Goal: Transaction & Acquisition: Register for event/course

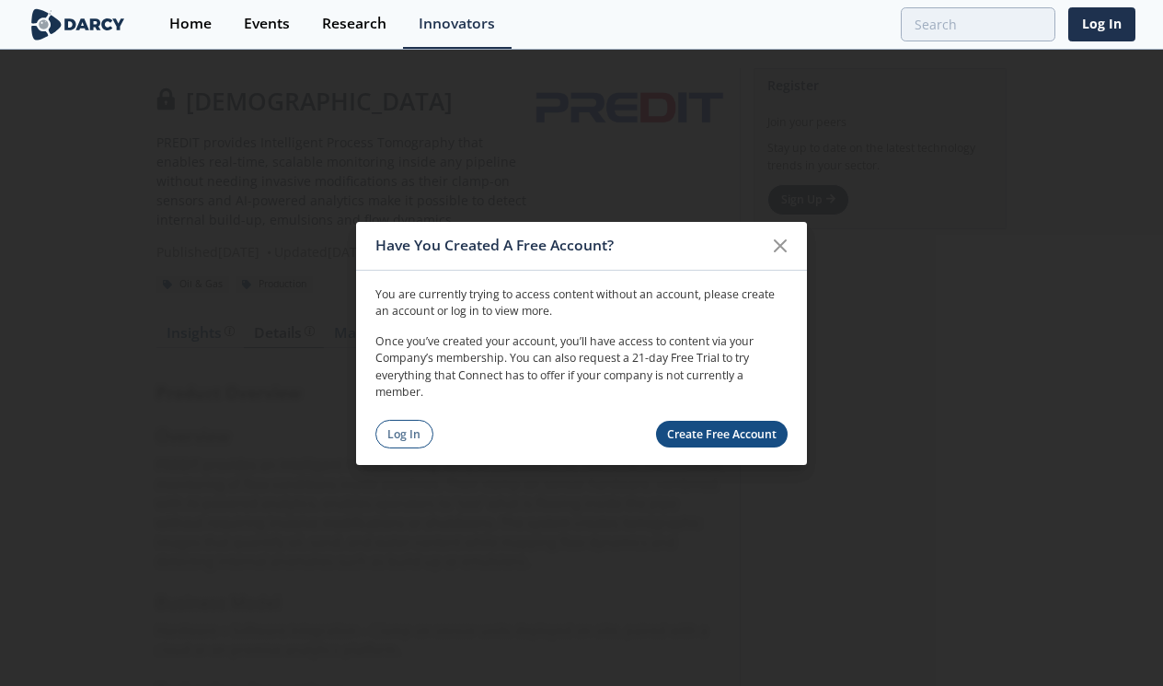
click at [755, 423] on link "Create Free Account" at bounding box center [722, 434] width 132 height 27
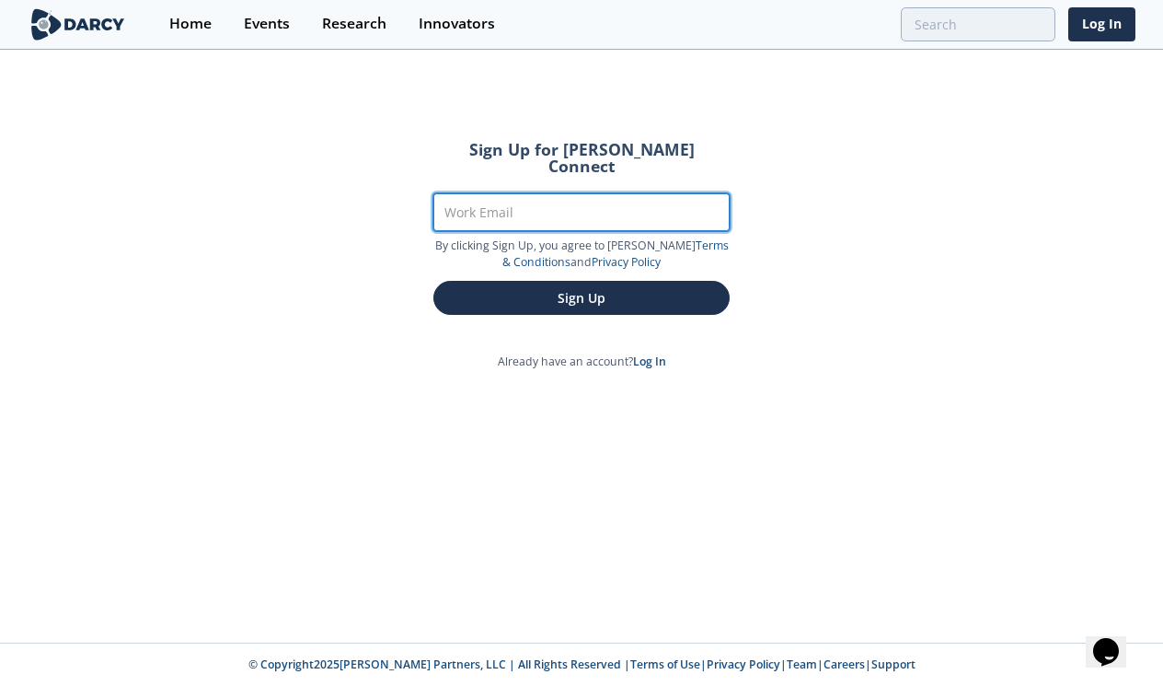
click at [500, 209] on input "Work Email" at bounding box center [581, 212] width 296 height 38
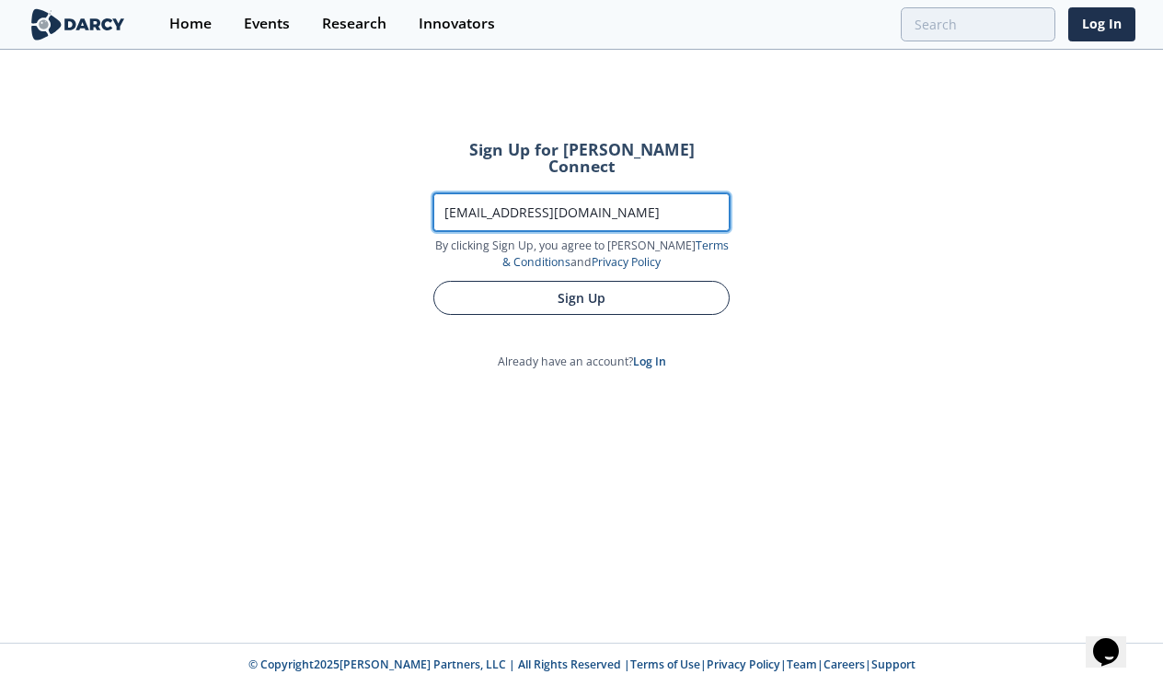
type input "[EMAIL_ADDRESS][DOMAIN_NAME]"
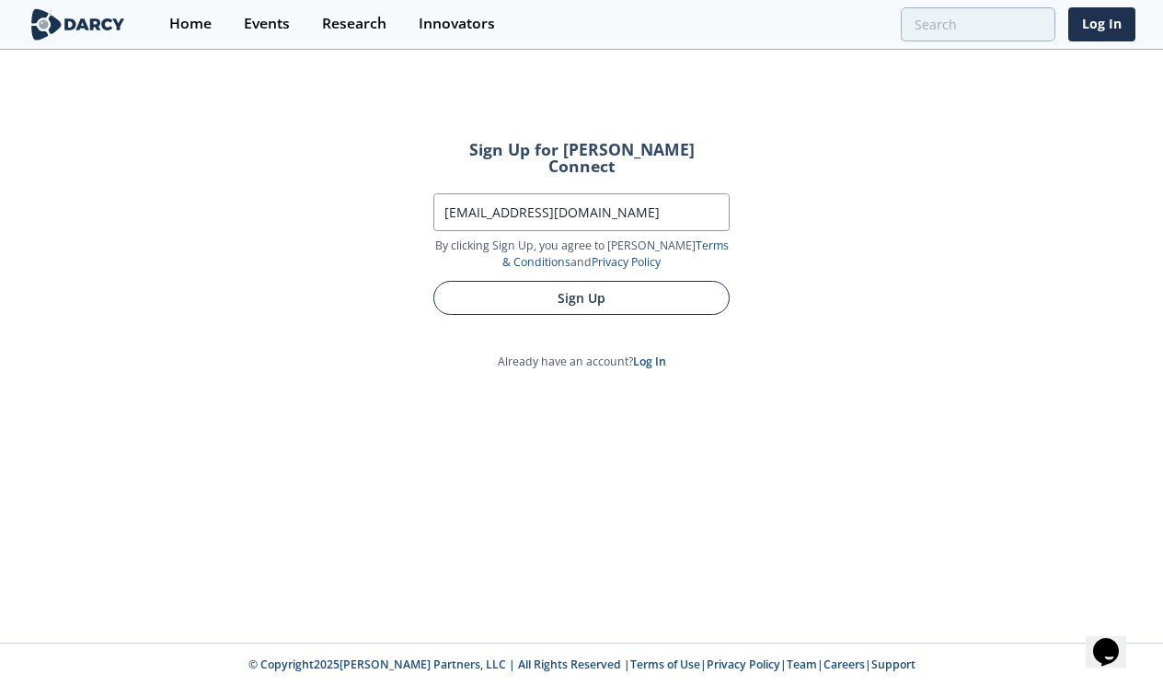
click at [633, 282] on button "Sign Up" at bounding box center [581, 298] width 296 height 34
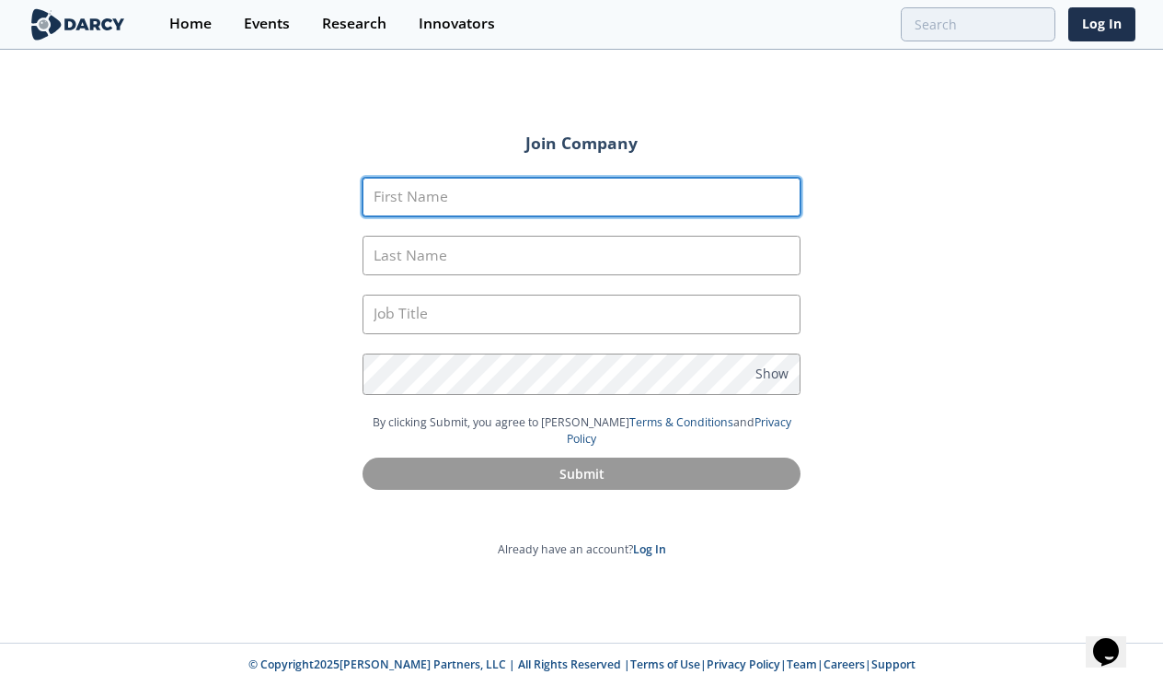
click at [499, 207] on input "First Name" at bounding box center [582, 198] width 438 height 40
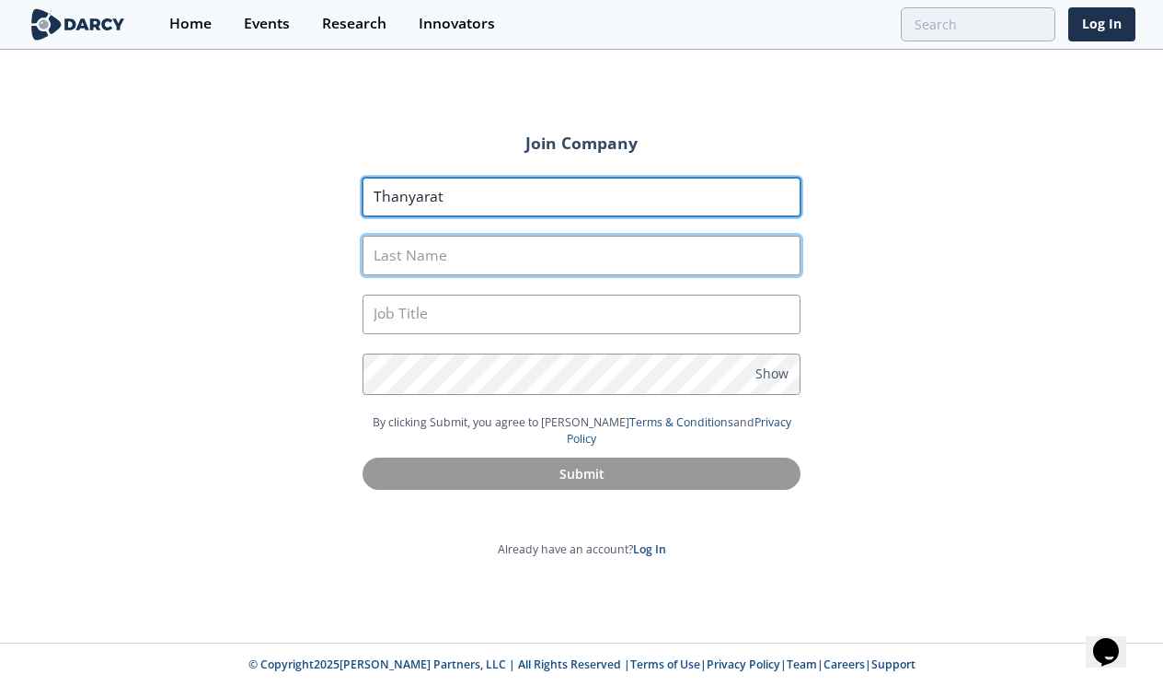
type input "Thanyarat"
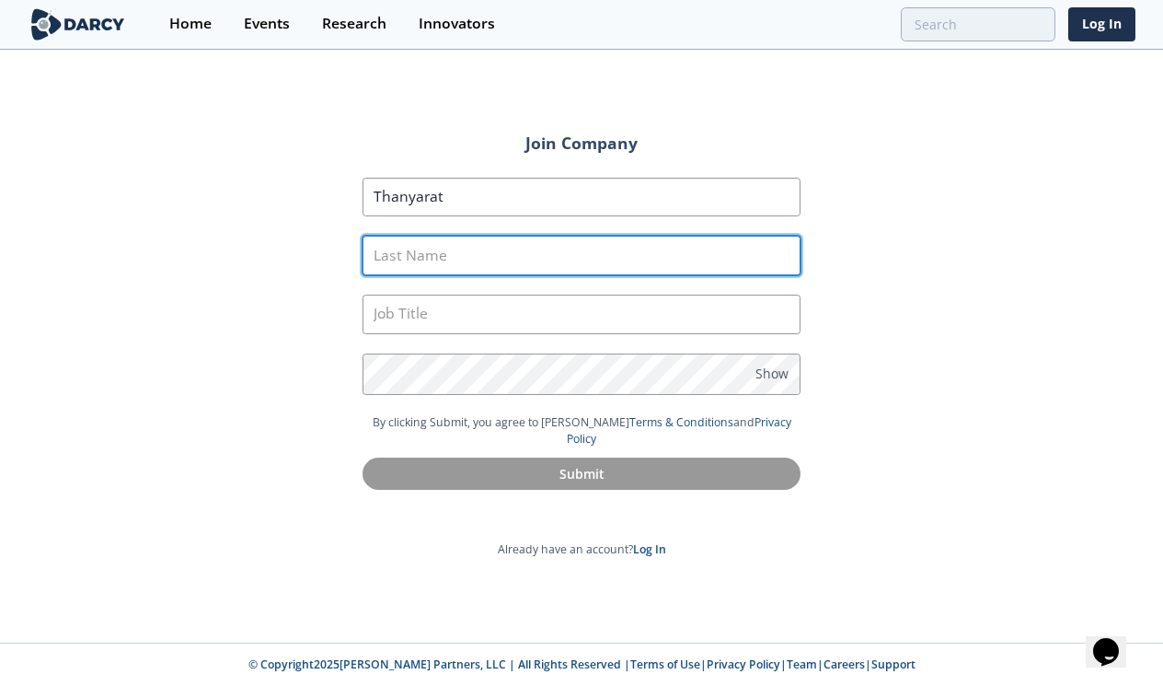
click at [477, 261] on input "Last Name" at bounding box center [582, 256] width 438 height 40
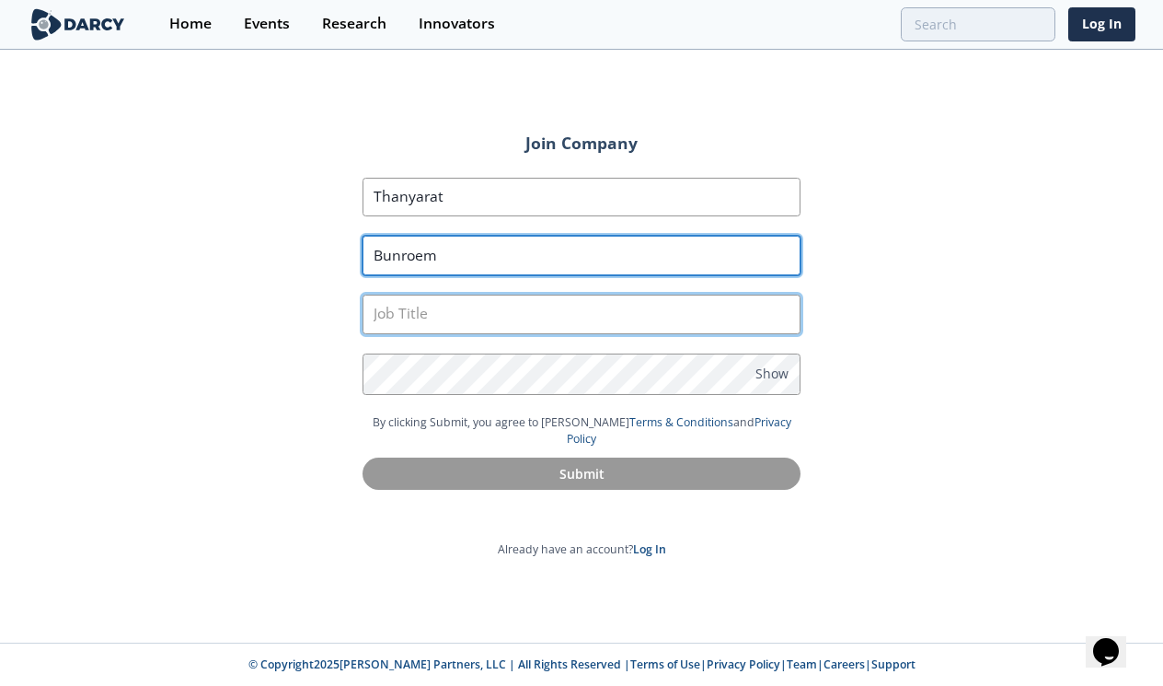
type input "Bunroem"
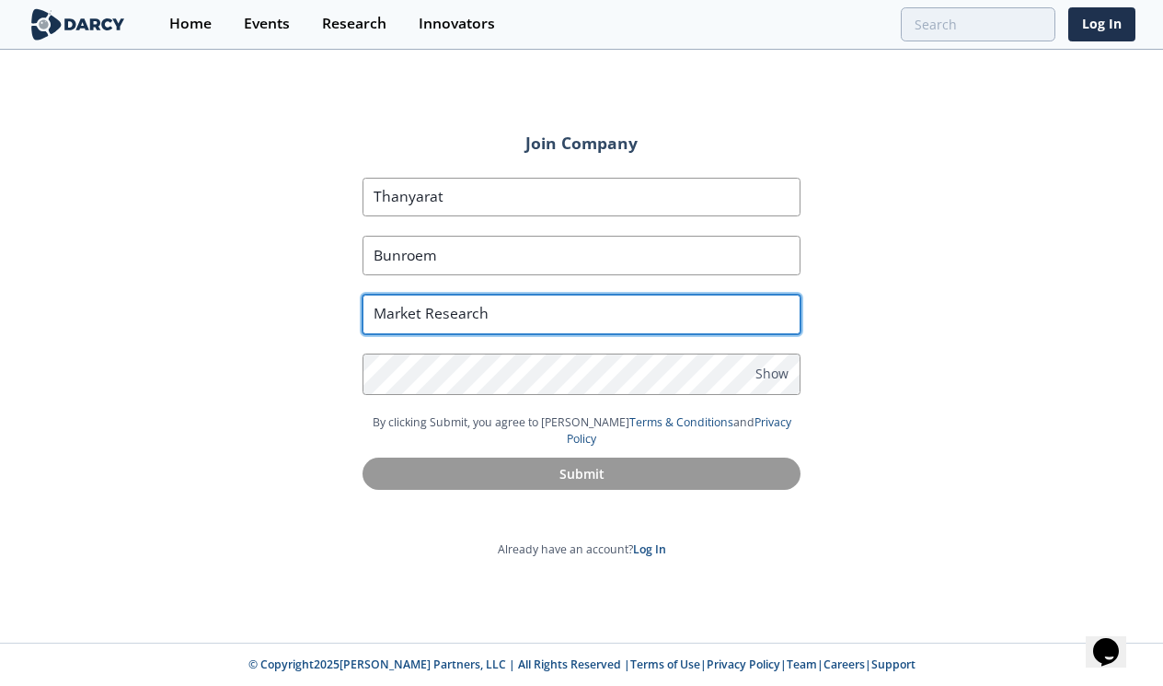
type input "Market Research"
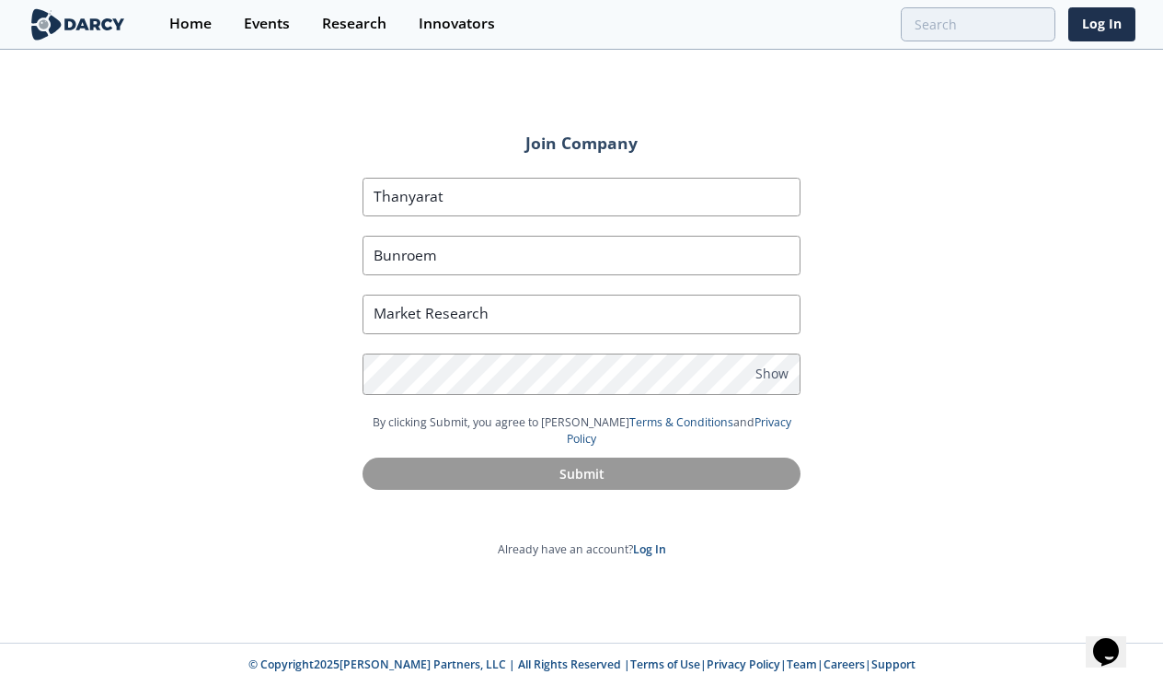
click at [934, 325] on div "Join Company First Name Thanyarat Last Name Bunroem Job Title Market Research P…" at bounding box center [581, 347] width 1163 height 591
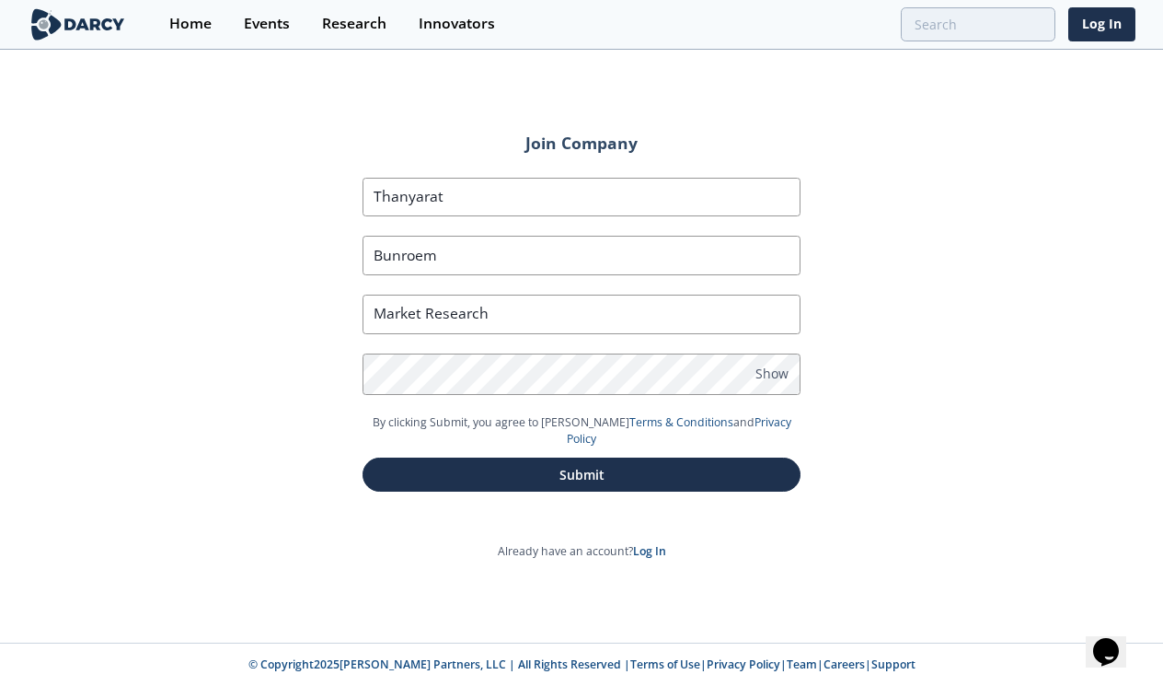
click at [882, 356] on div "Join Company First Name Thanyarat Last Name Bunroem Job Title Market Research P…" at bounding box center [581, 347] width 1163 height 591
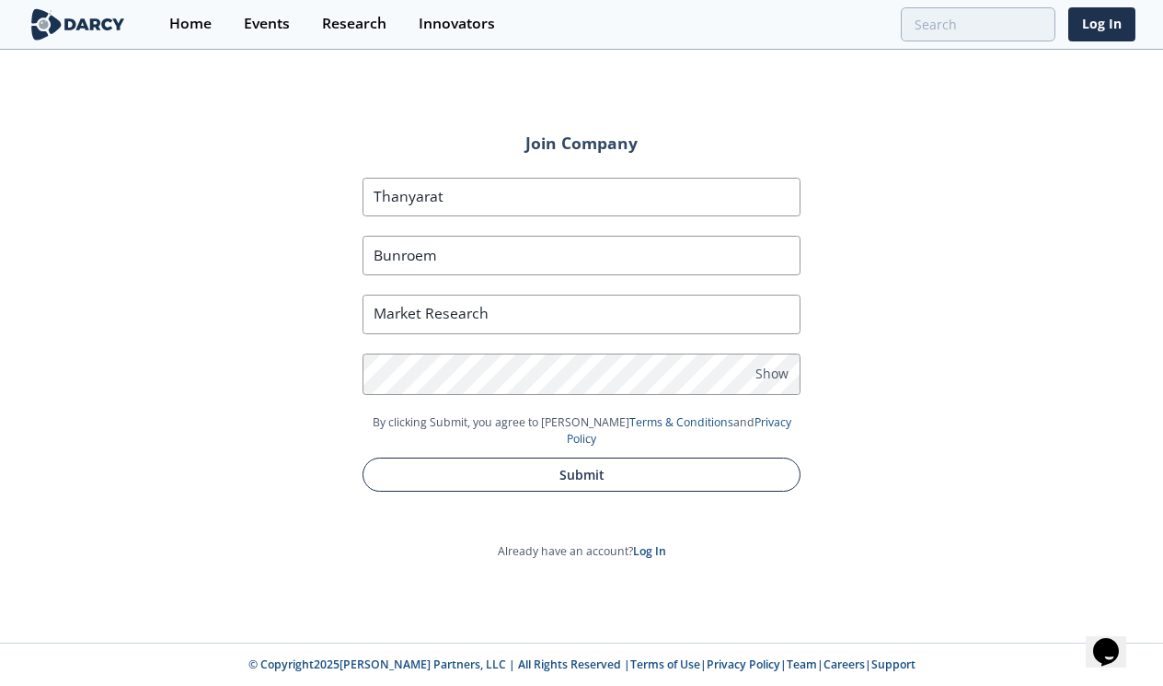
click at [537, 470] on button "Submit" at bounding box center [582, 474] width 438 height 34
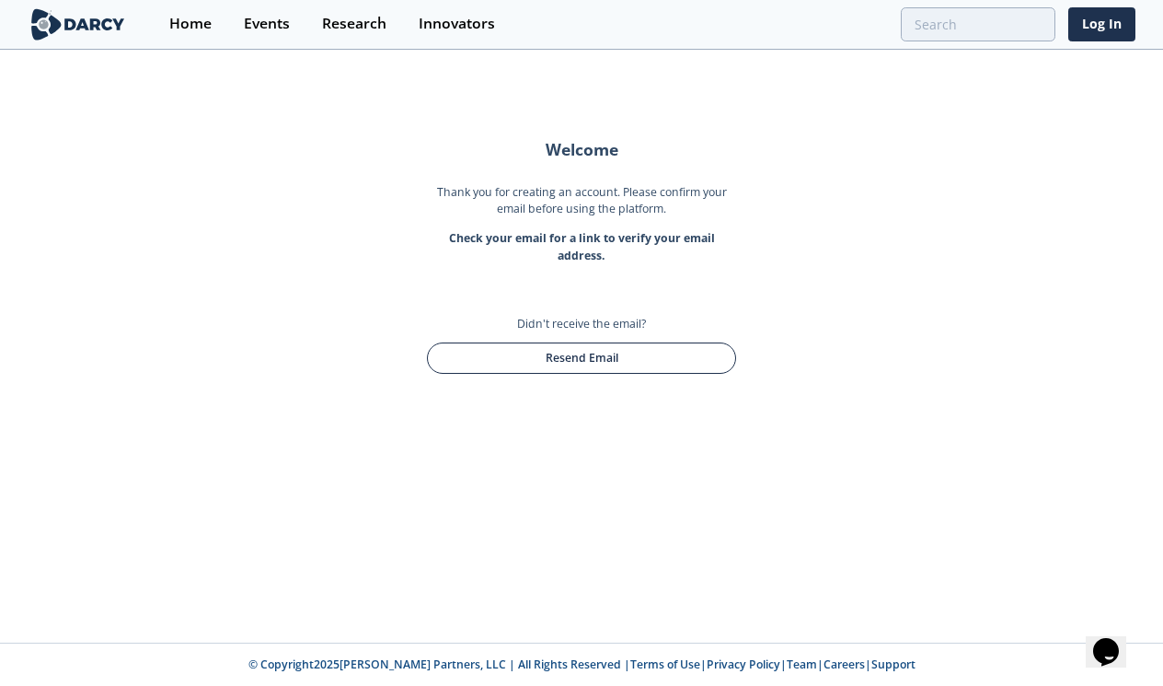
click at [647, 342] on button "Resend Email" at bounding box center [581, 357] width 309 height 31
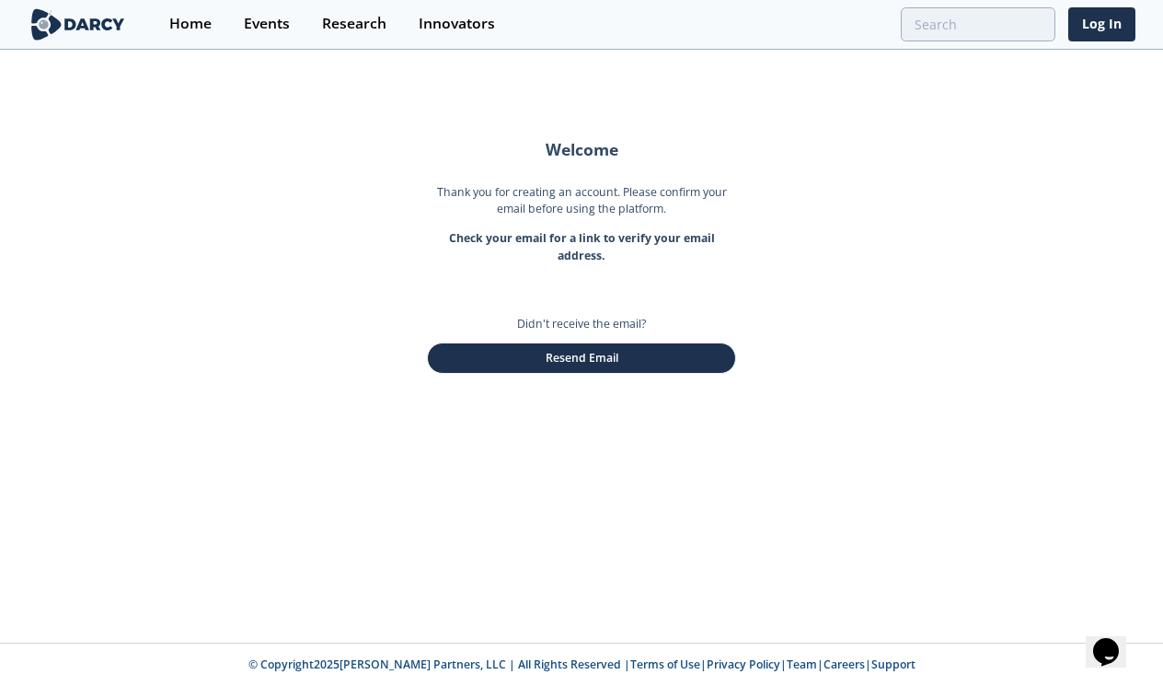
click at [816, 263] on div "Welcome Thank you for creating an account. Please confirm your email before usi…" at bounding box center [581, 347] width 1163 height 591
click at [587, 288] on div "Didn't receive the email? Resend Email" at bounding box center [581, 318] width 309 height 109
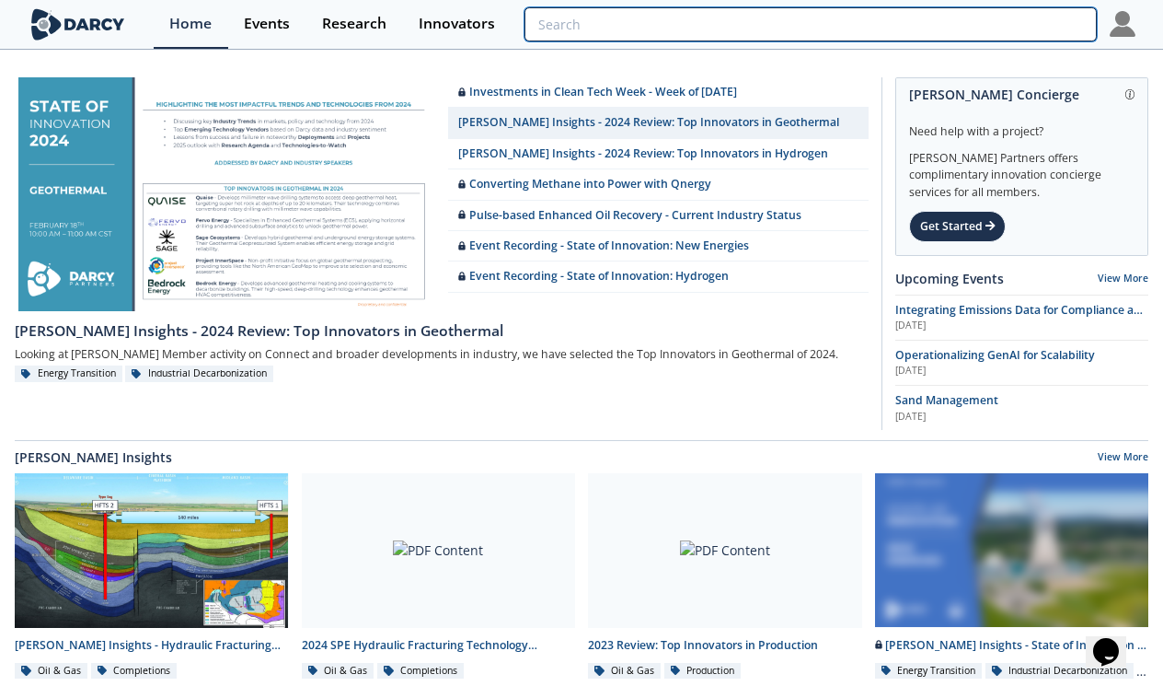
click at [976, 27] on input "search" at bounding box center [810, 24] width 572 height 34
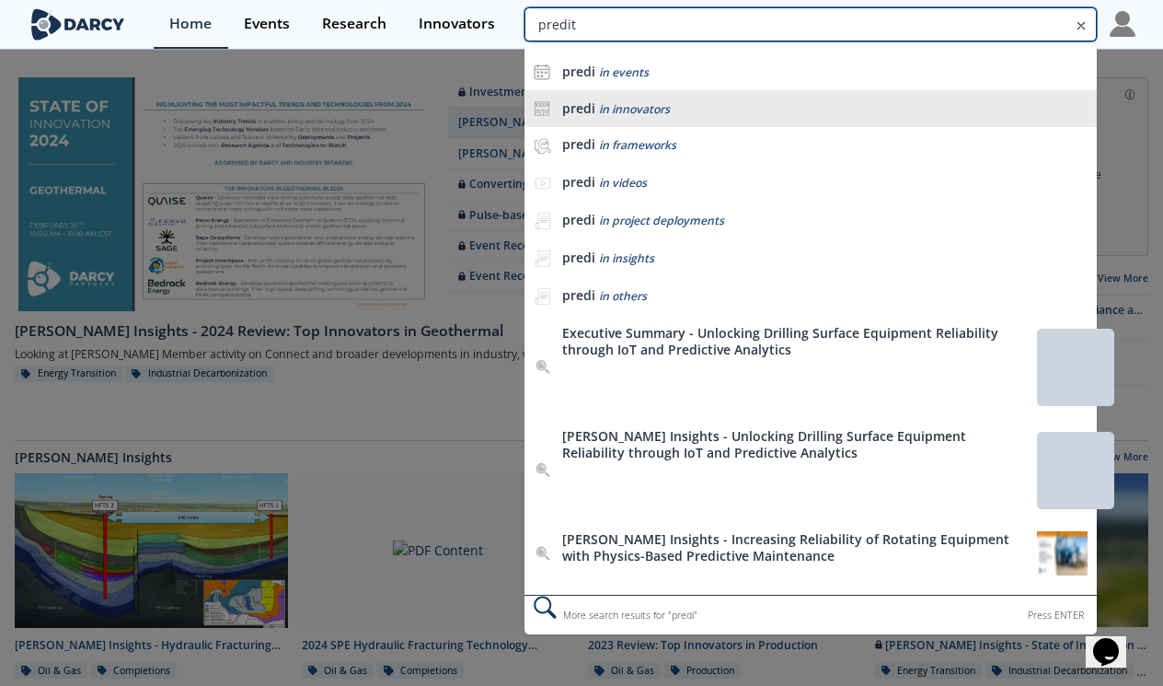
type input "predit"
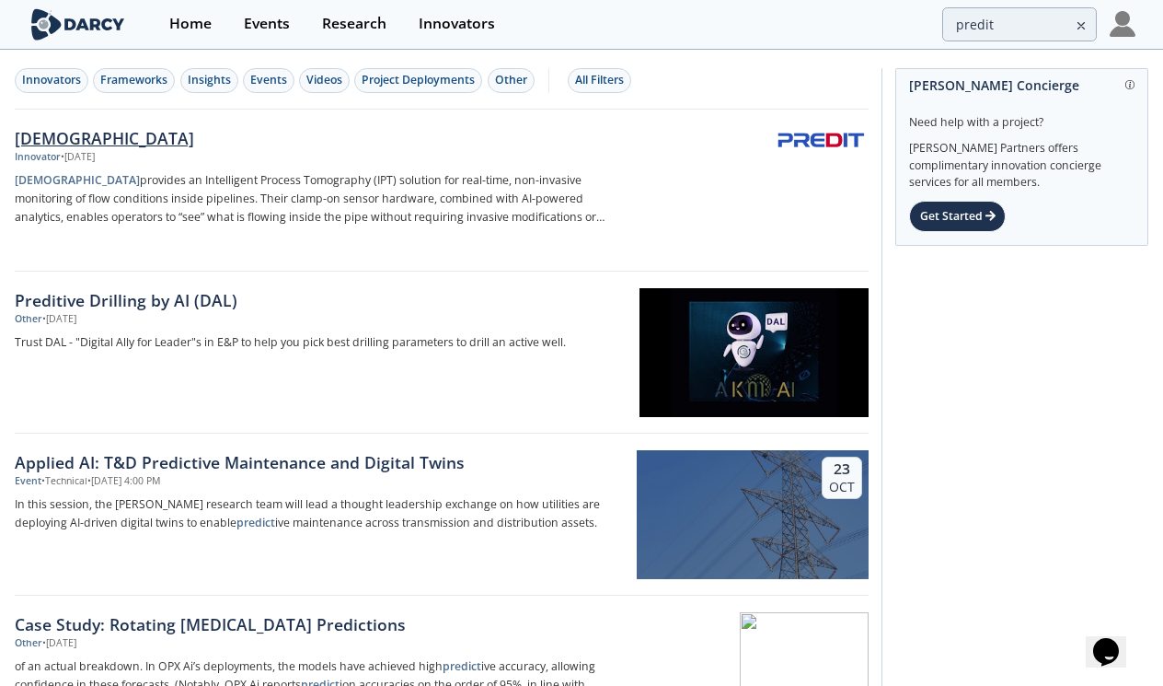
click at [55, 145] on div "[DEMOGRAPHIC_DATA]" at bounding box center [319, 138] width 609 height 24
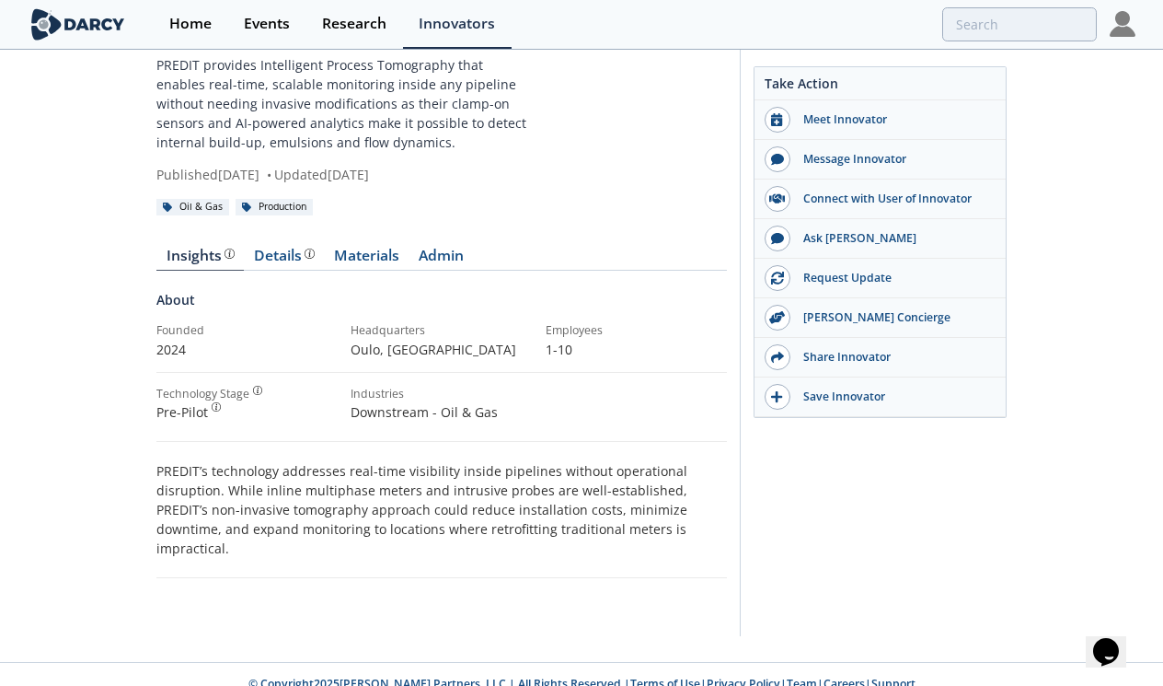
scroll to position [76, 0]
click at [1100, 40] on div "Home Events Research Innovators" at bounding box center [645, 24] width 982 height 49
click at [1127, 40] on div at bounding box center [1123, 24] width 26 height 49
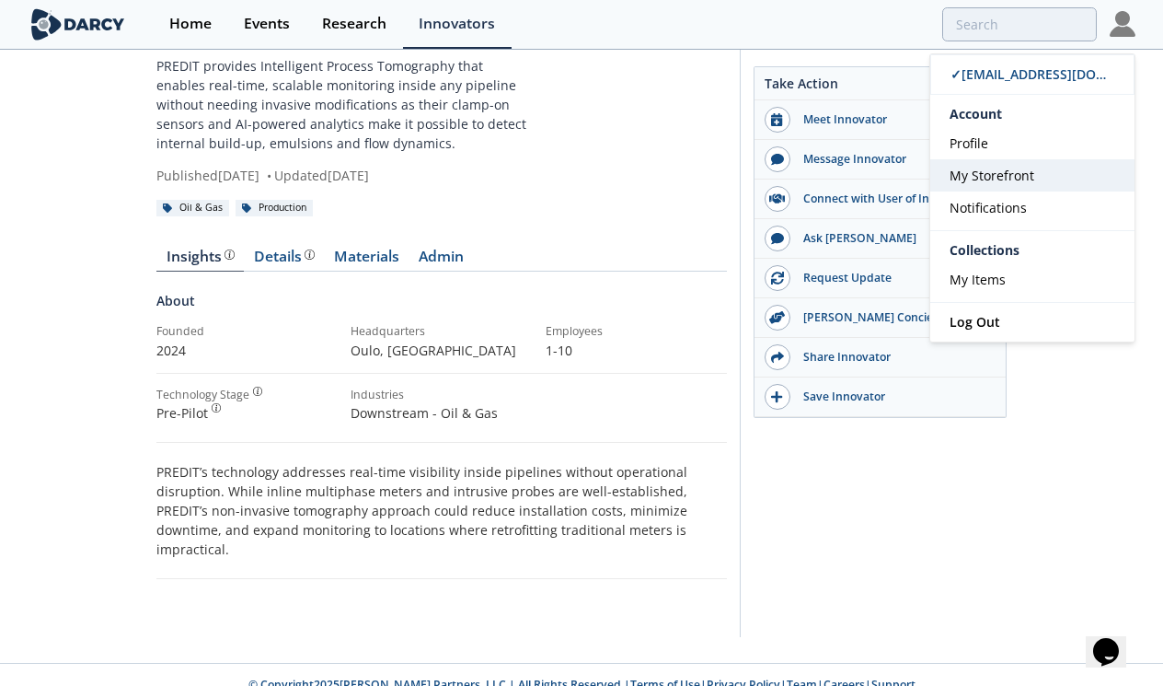
click at [1042, 182] on link "My Storefront" at bounding box center [1032, 175] width 204 height 32
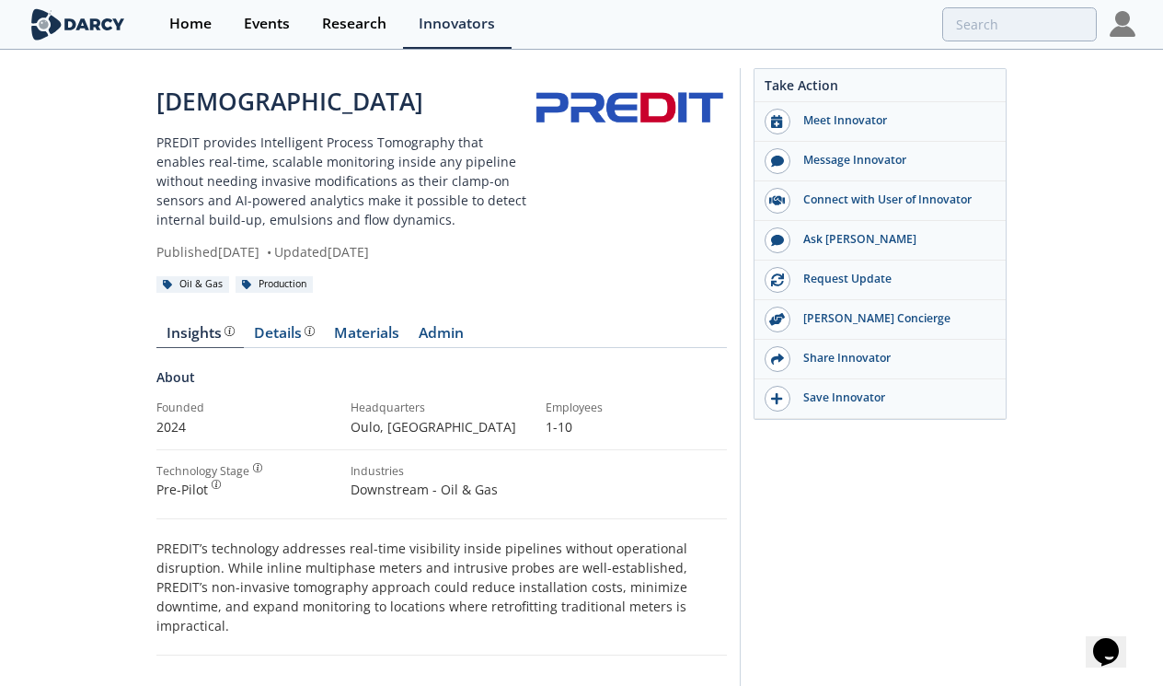
scroll to position [0, 0]
click at [429, 164] on p "PREDIT provides Intelligent Process Tomography that enables real-time, scalable…" at bounding box center [343, 180] width 374 height 97
click at [1128, 17] on img at bounding box center [1123, 24] width 26 height 26
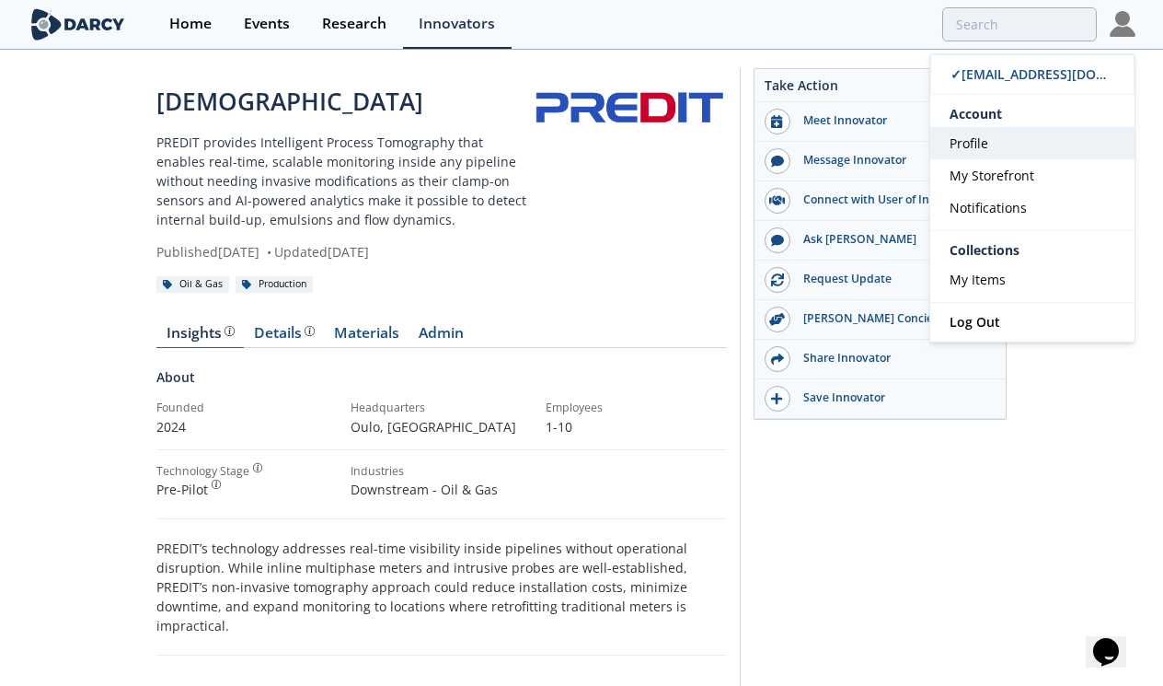
click at [1024, 146] on link "Profile" at bounding box center [1032, 143] width 204 height 32
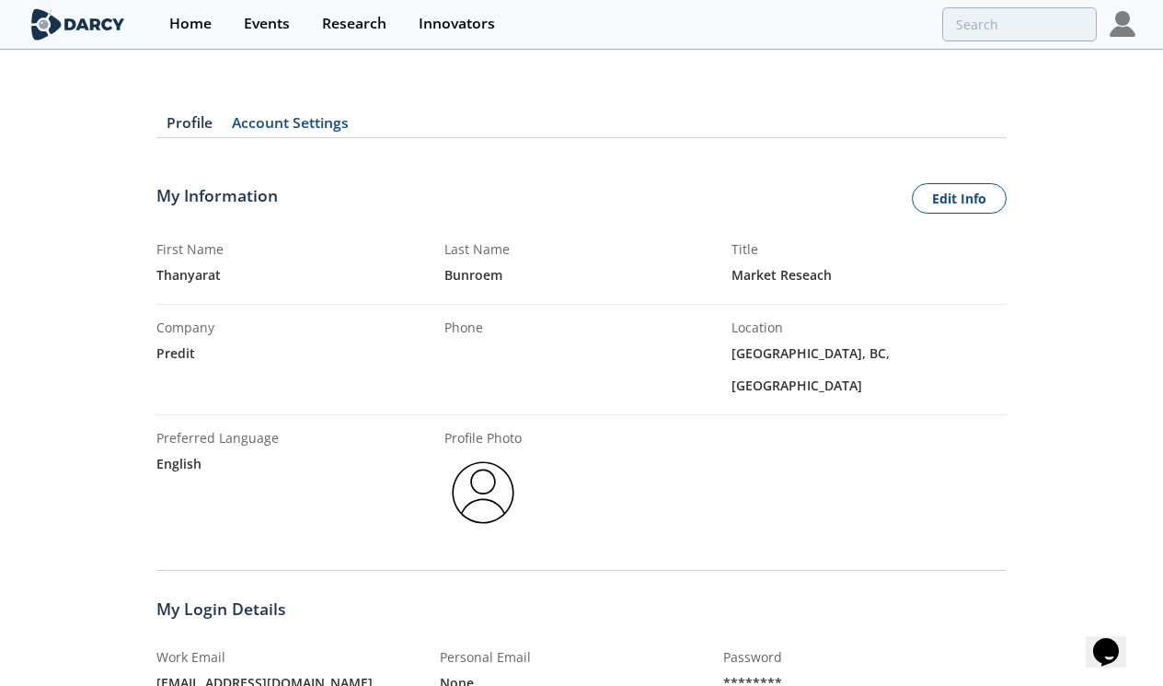
click at [1115, 39] on div at bounding box center [1123, 24] width 26 height 49
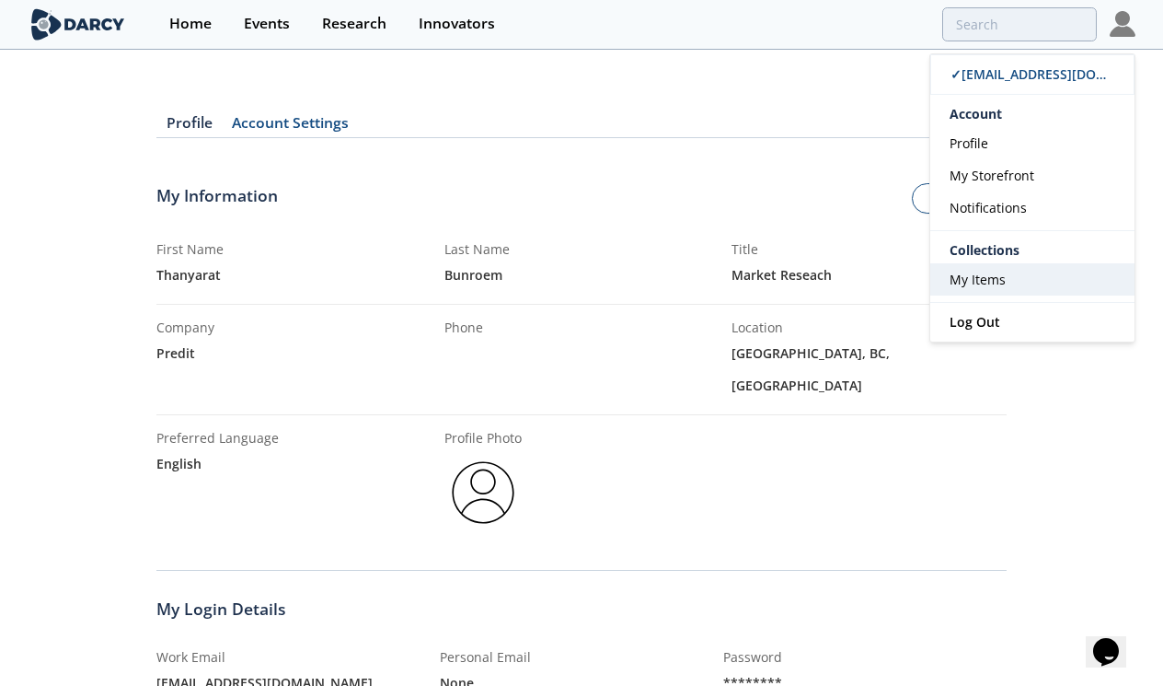
click at [1040, 283] on link "My Items" at bounding box center [1032, 279] width 204 height 32
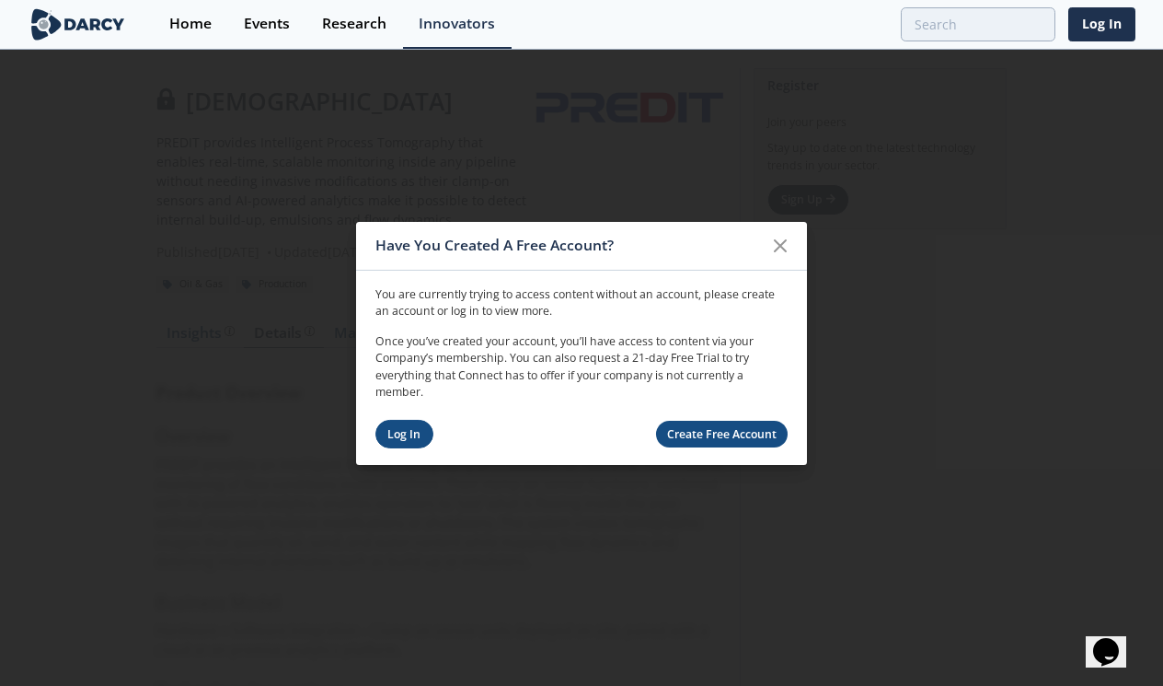
click at [411, 430] on link "Log In" at bounding box center [404, 434] width 58 height 29
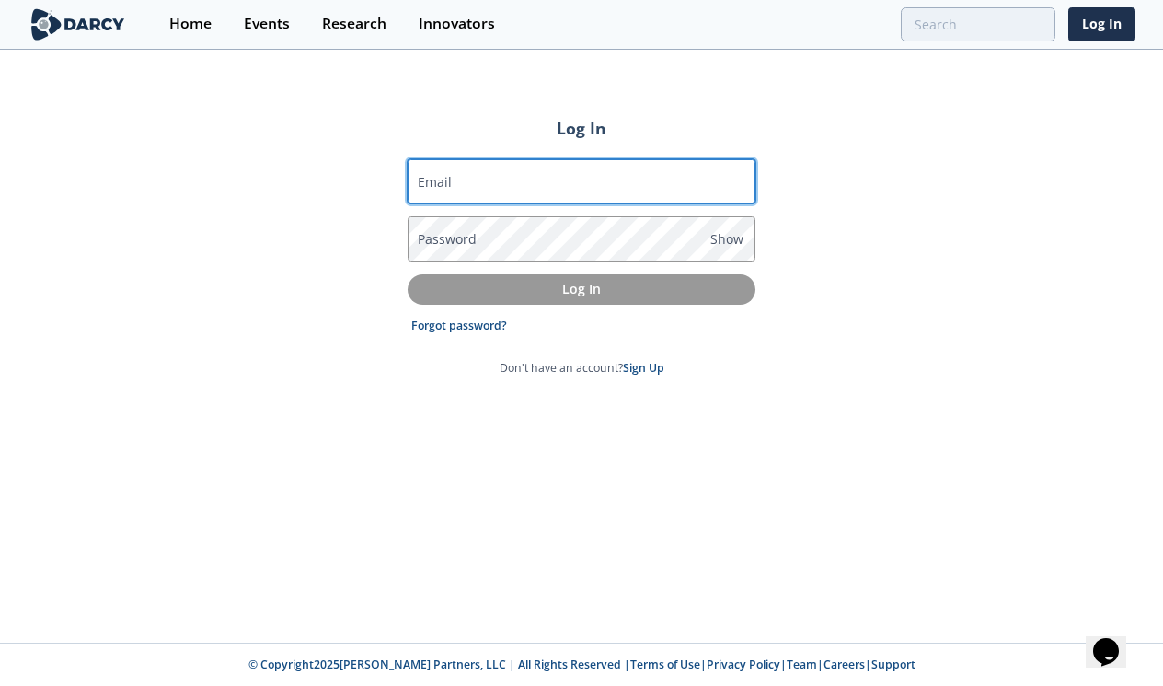
click at [509, 202] on input "Email" at bounding box center [582, 181] width 348 height 44
type input "[EMAIL_ADDRESS][DOMAIN_NAME]"
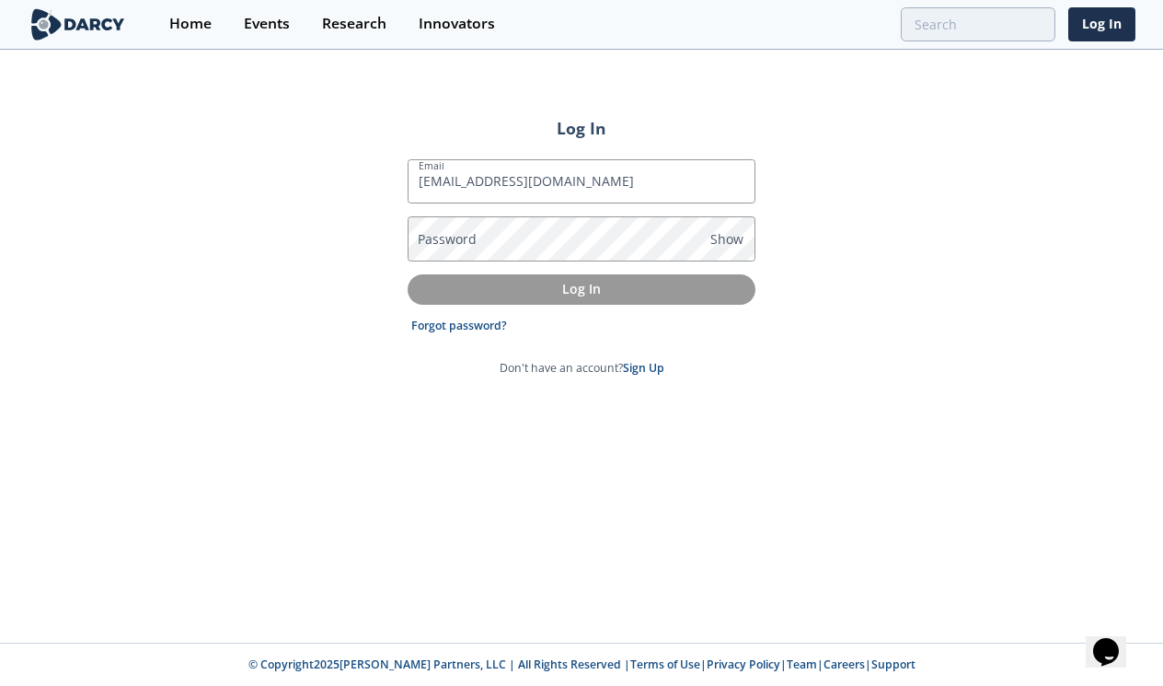
click at [434, 240] on label "Password" at bounding box center [447, 238] width 59 height 19
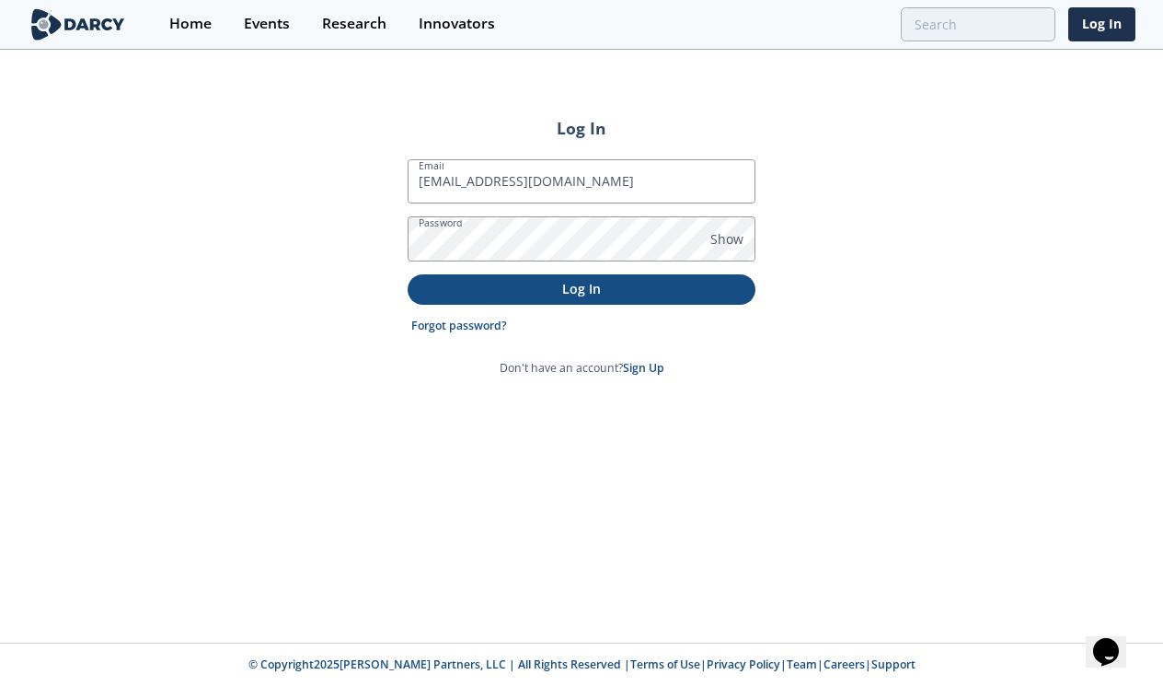
click at [557, 301] on button "Log In" at bounding box center [582, 289] width 348 height 30
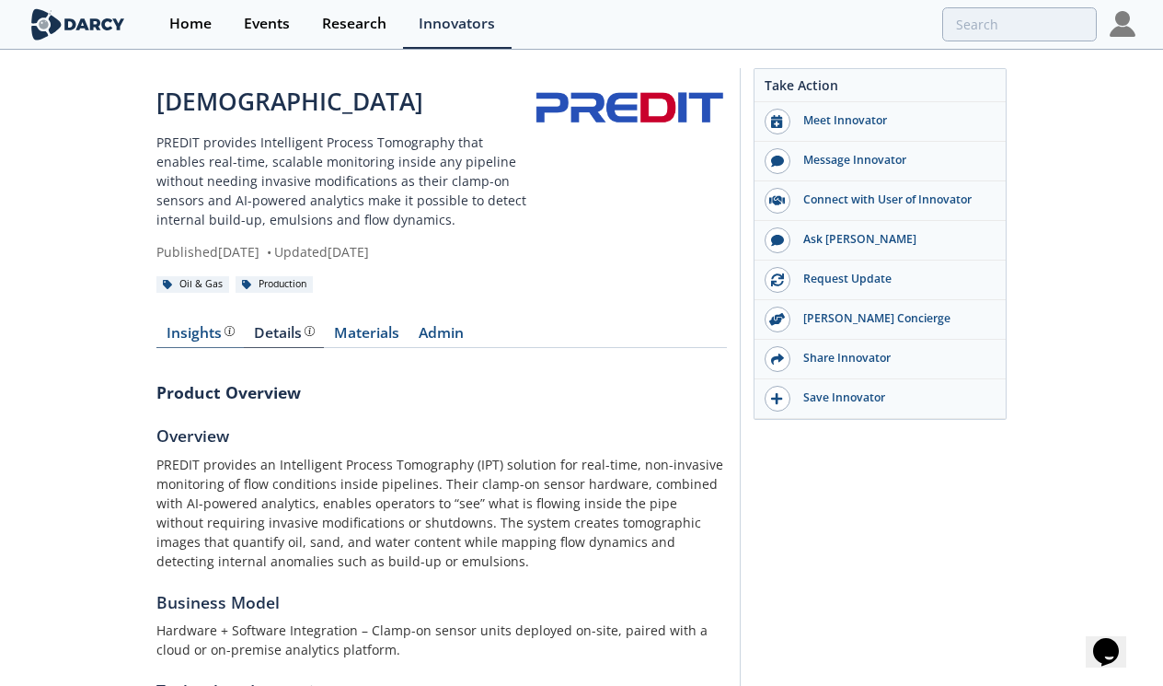
click at [210, 330] on div "Insights The [PERSON_NAME] Research team’s summarized opinion of the innovator,…" at bounding box center [201, 333] width 68 height 15
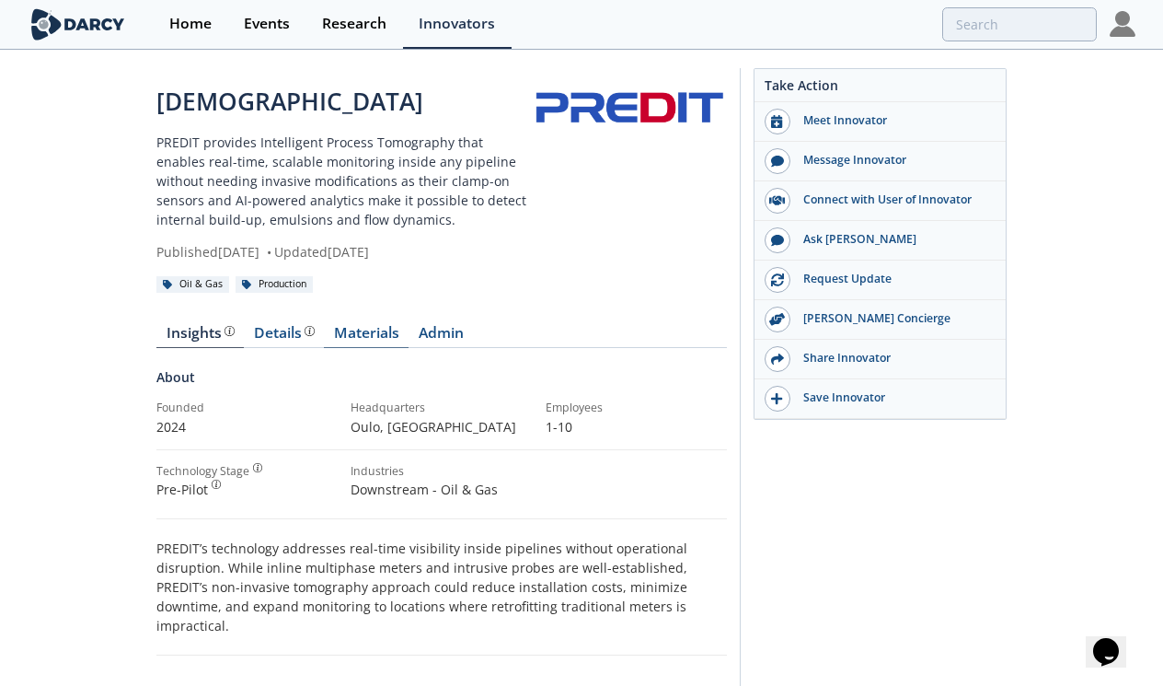
click at [358, 333] on link "Materials" at bounding box center [366, 337] width 85 height 22
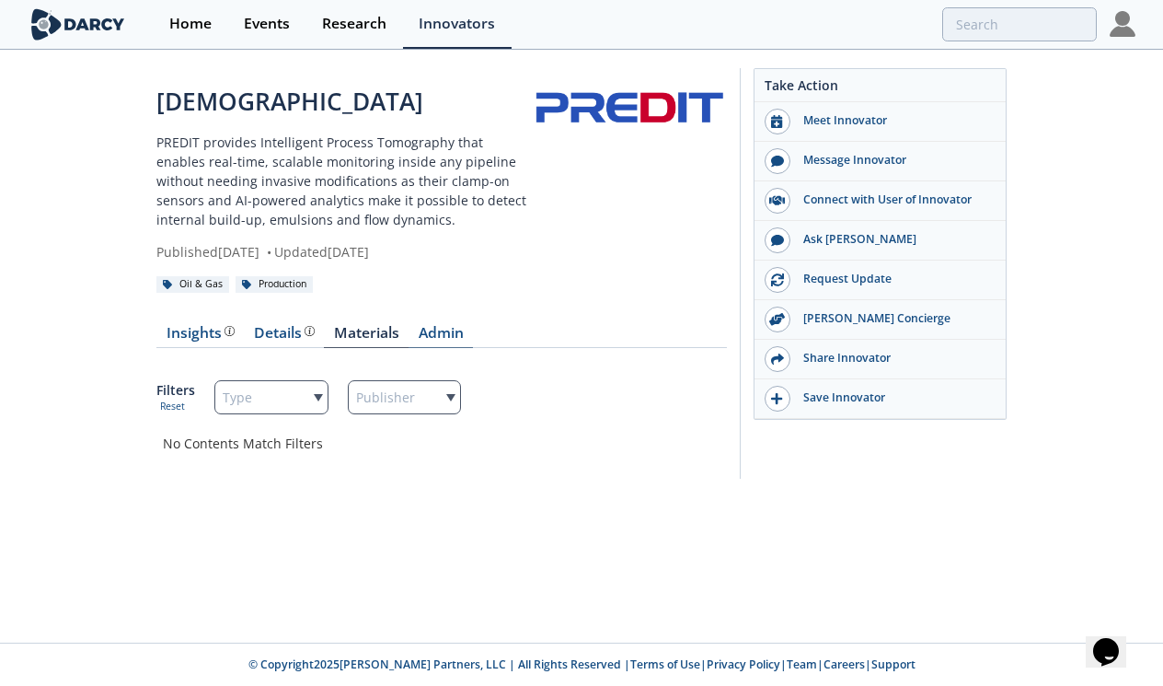
click at [439, 334] on link "Admin" at bounding box center [441, 337] width 64 height 22
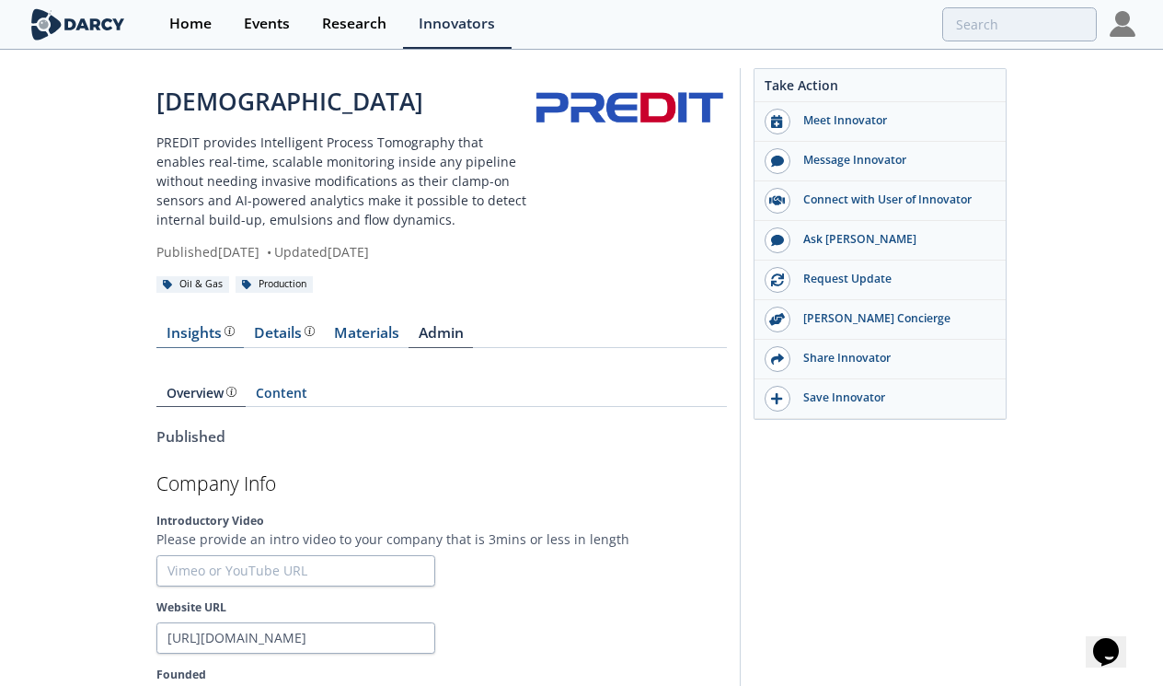
click at [192, 331] on div "Insights The [PERSON_NAME] Research team’s summarized opinion of the innovator,…" at bounding box center [201, 333] width 68 height 15
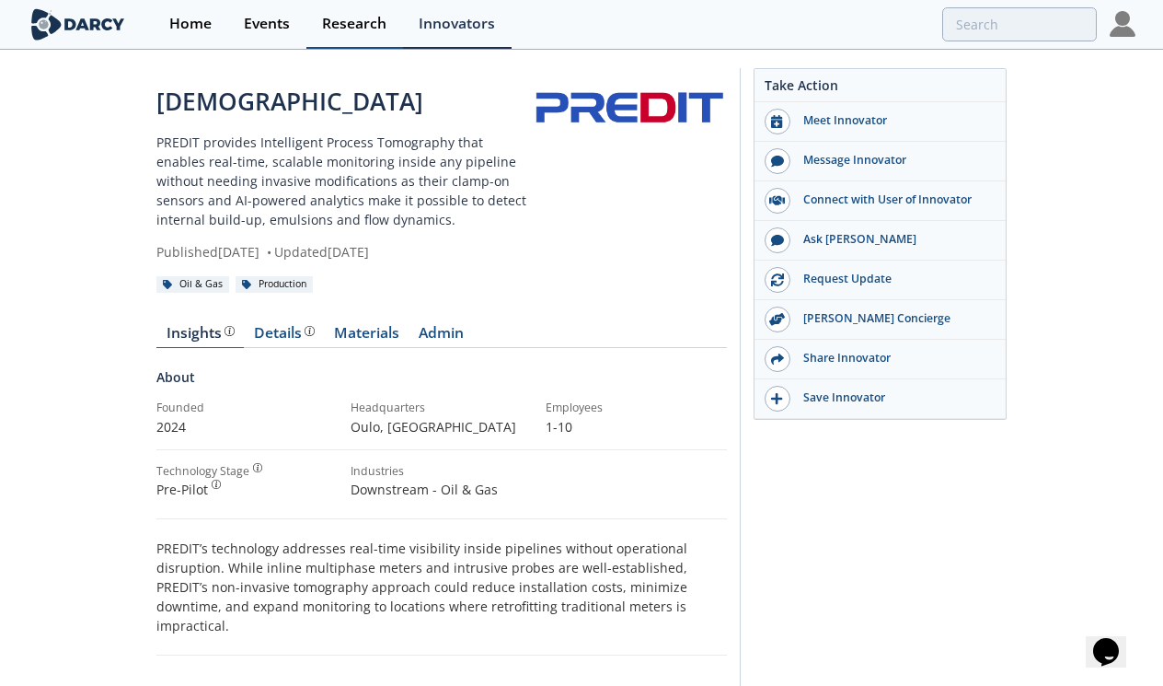
click at [366, 42] on link "Research" at bounding box center [354, 24] width 97 height 49
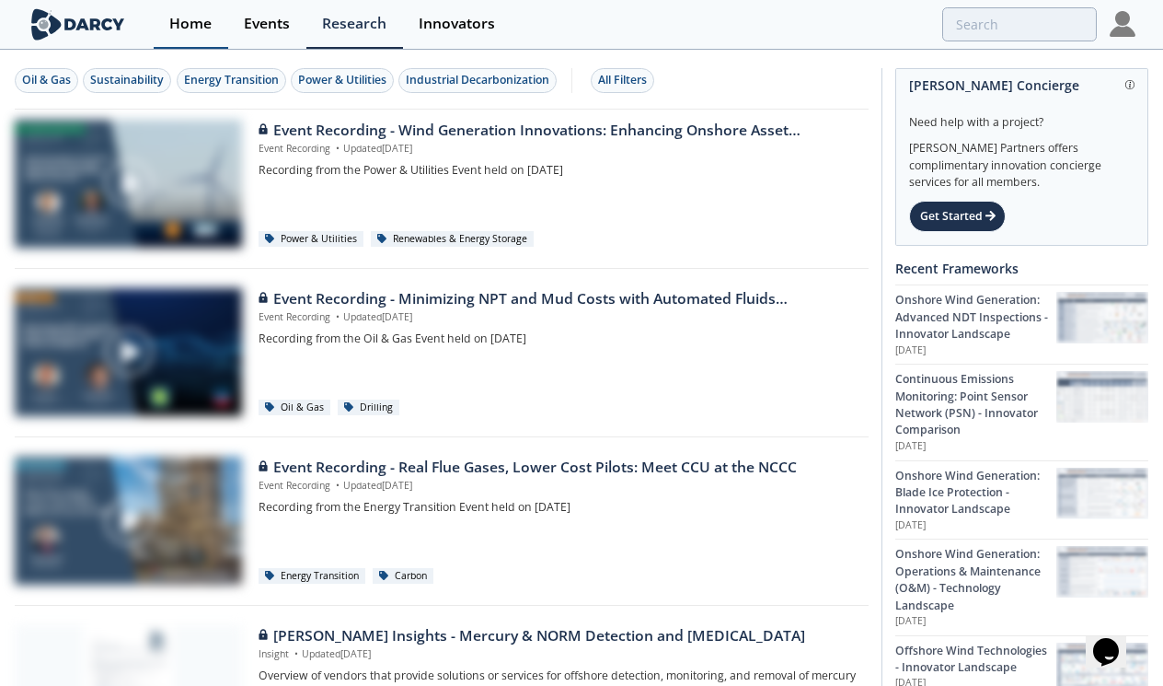
click at [204, 40] on link "Home" at bounding box center [191, 24] width 75 height 49
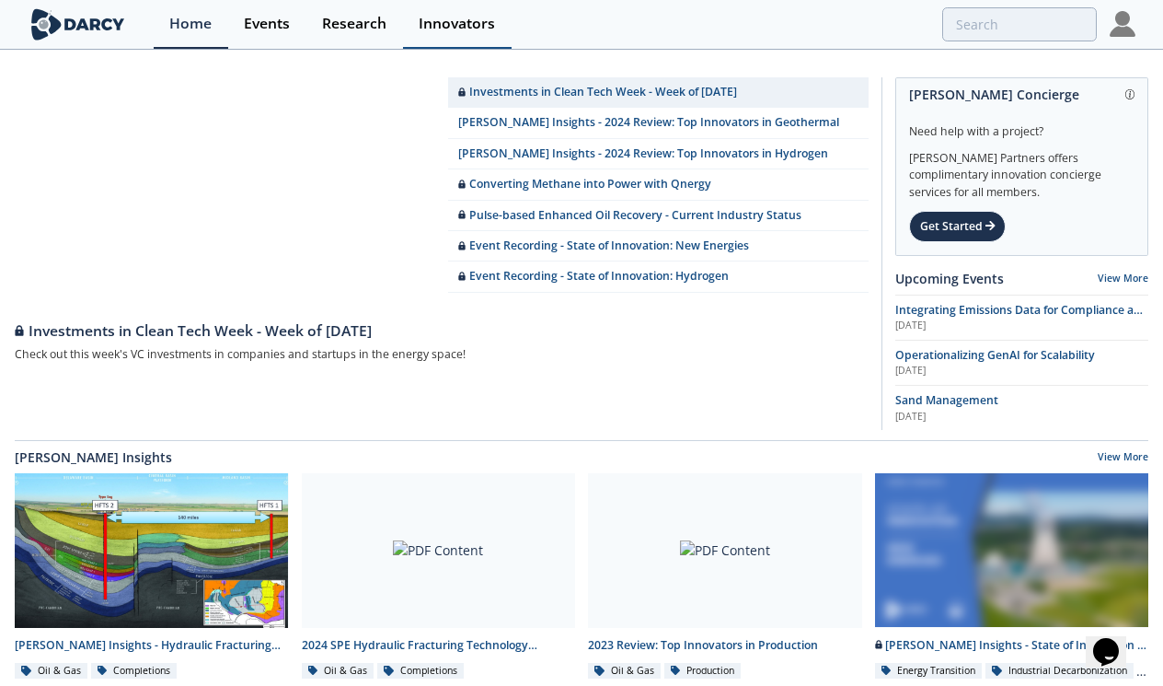
click at [460, 26] on div "Innovators" at bounding box center [457, 24] width 76 height 15
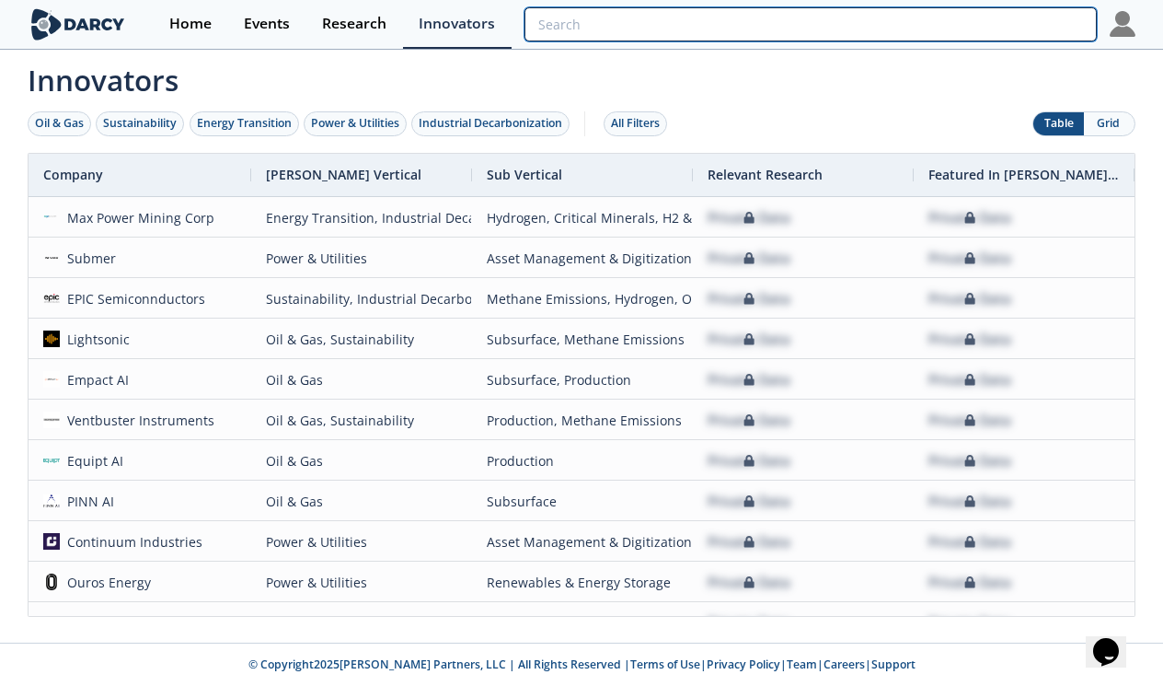
click at [1027, 32] on input "search" at bounding box center [810, 24] width 572 height 34
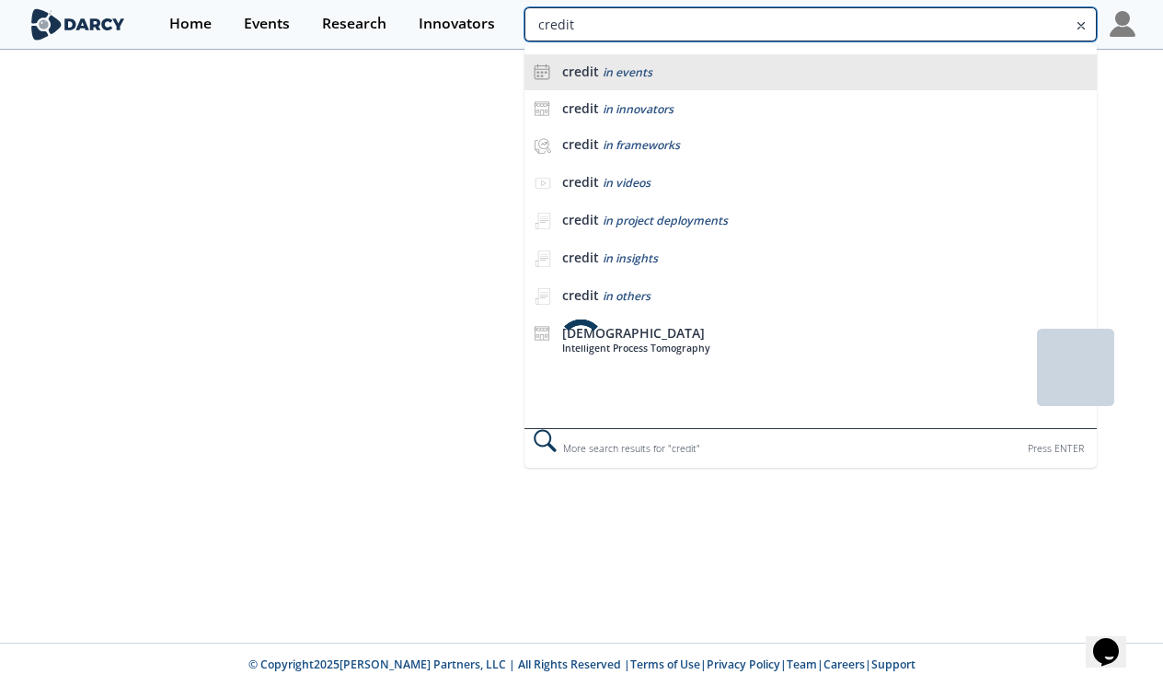
type input "predit"
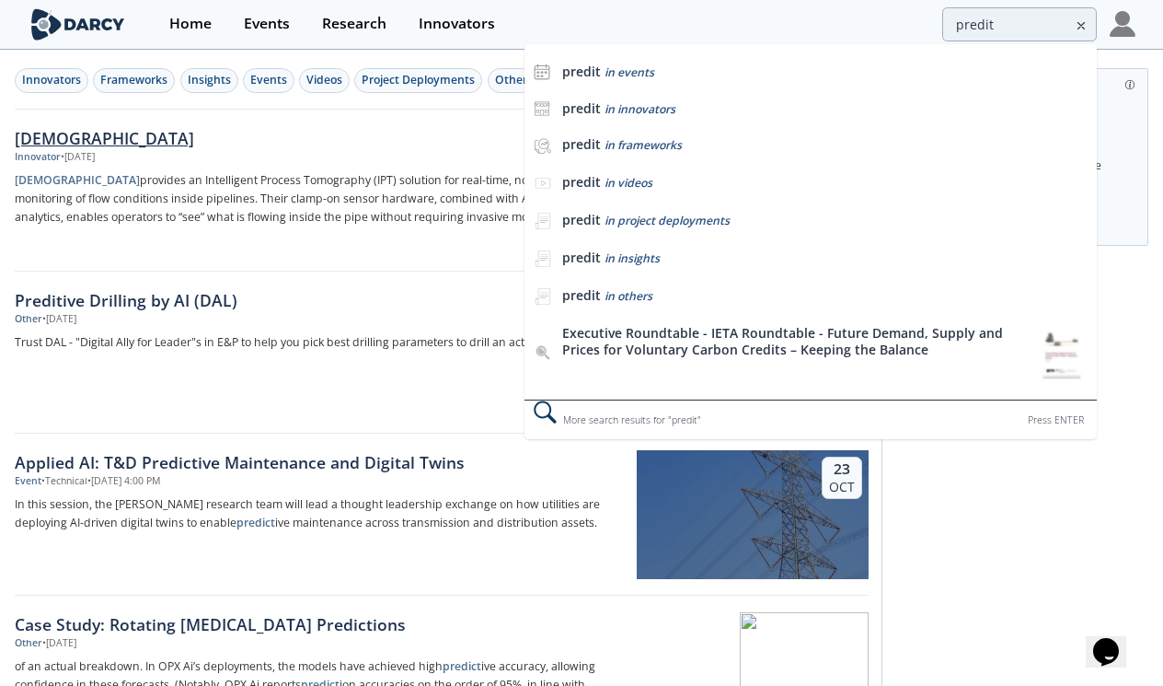
click at [54, 141] on div "[DEMOGRAPHIC_DATA]" at bounding box center [319, 138] width 609 height 24
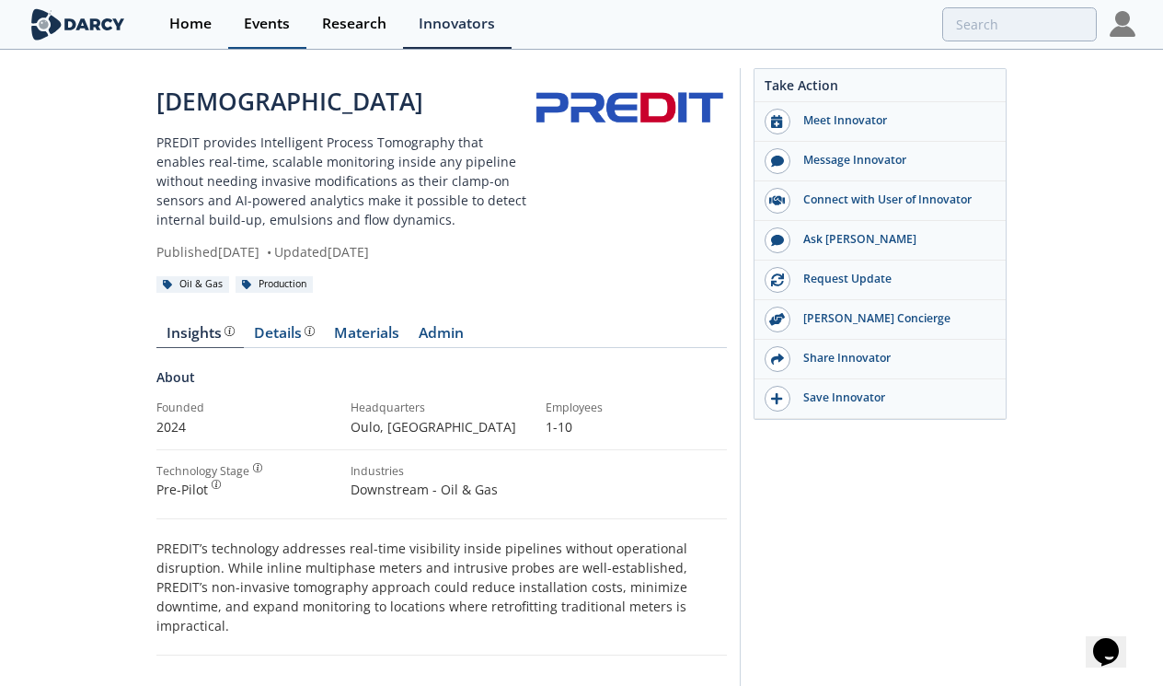
click at [260, 34] on link "Events" at bounding box center [267, 24] width 78 height 49
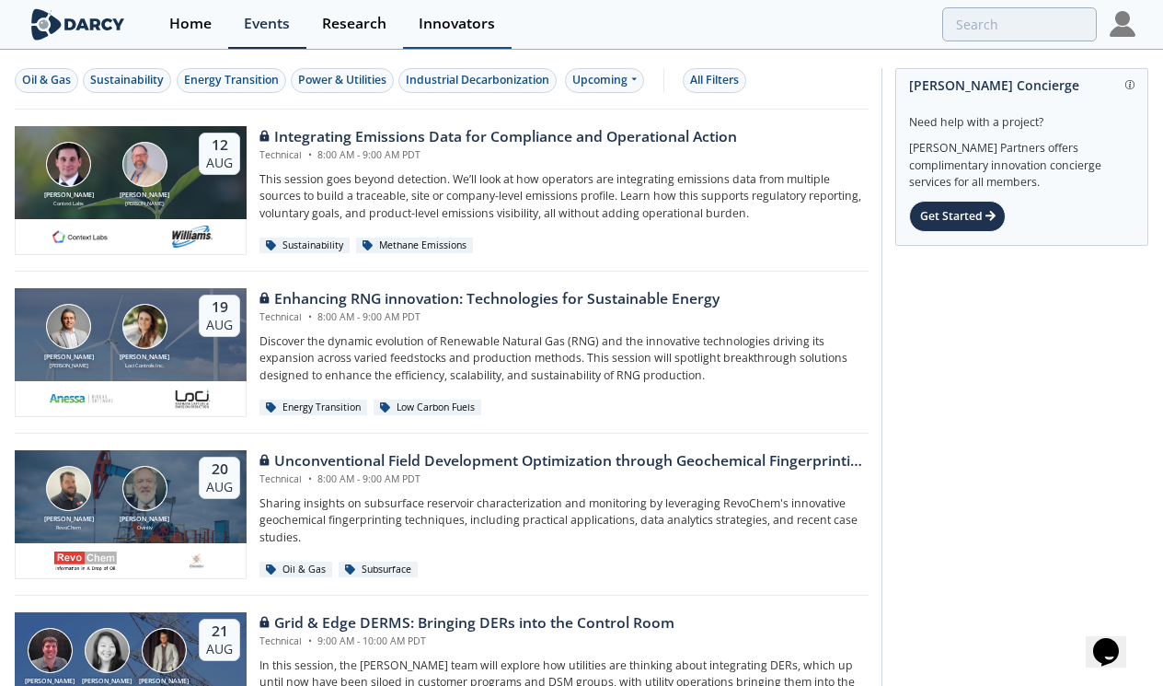
click at [433, 17] on div "Innovators" at bounding box center [457, 24] width 76 height 15
